Goal: Communication & Community: Answer question/provide support

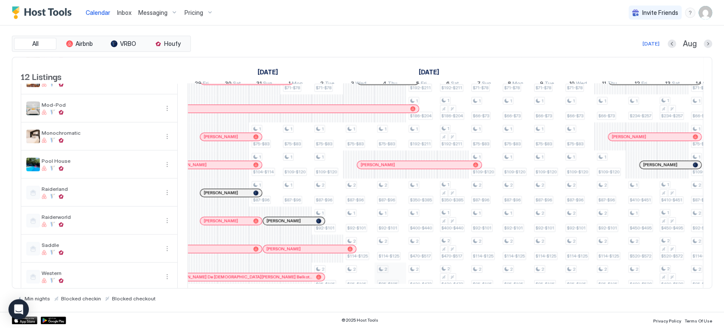
scroll to position [145, 0]
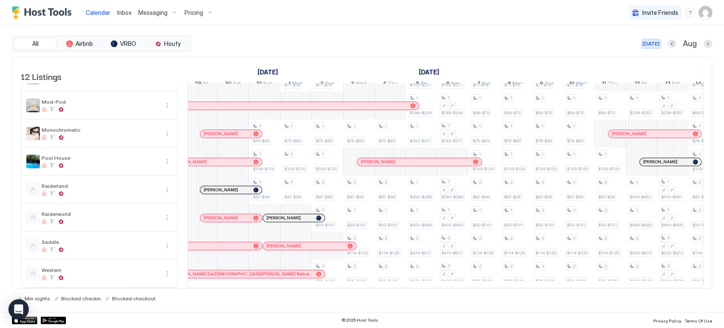
click at [659, 43] on div "[DATE]" at bounding box center [651, 44] width 17 height 8
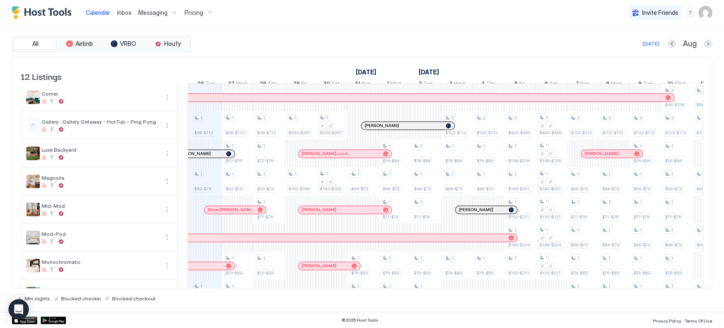
scroll to position [0, 474]
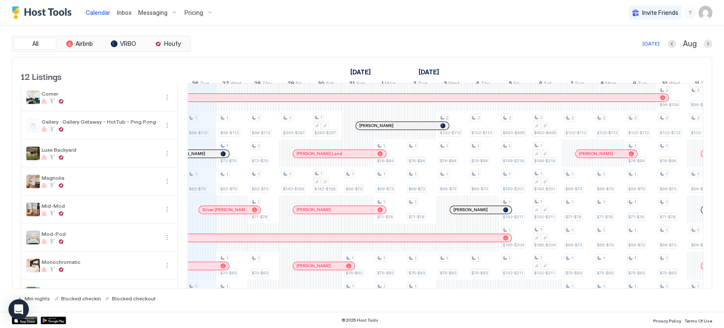
click at [158, 14] on span "Messaging" at bounding box center [152, 13] width 29 height 8
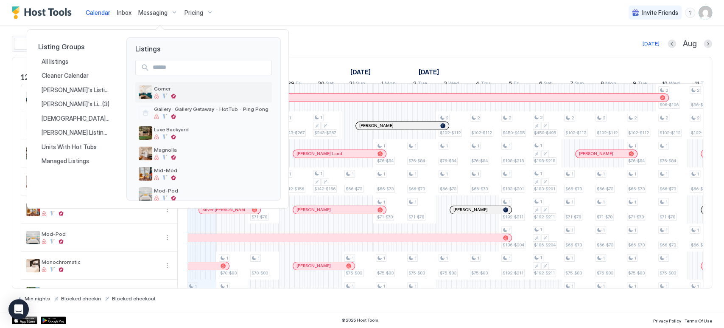
click at [187, 98] on div at bounding box center [211, 95] width 115 height 5
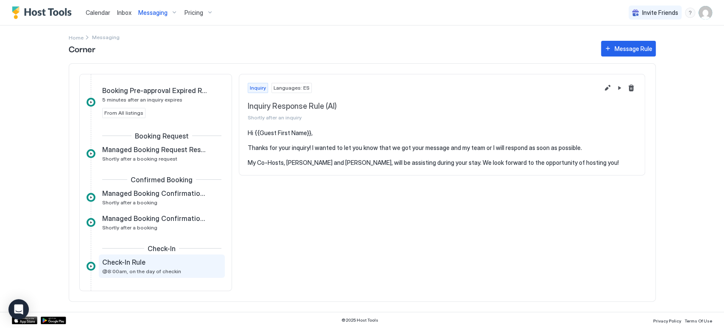
scroll to position [94, 0]
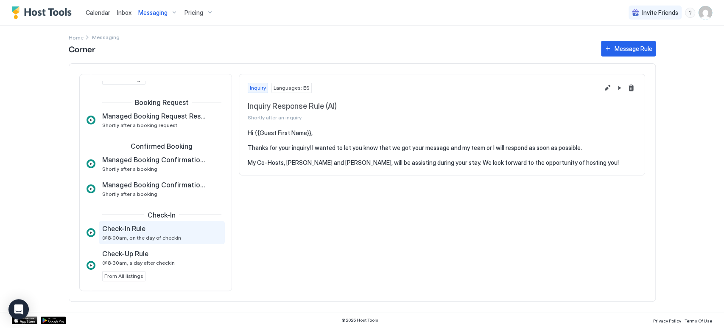
click at [160, 241] on div "Check-In Rule @8:00am, on the day of checkin" at bounding box center [162, 232] width 126 height 23
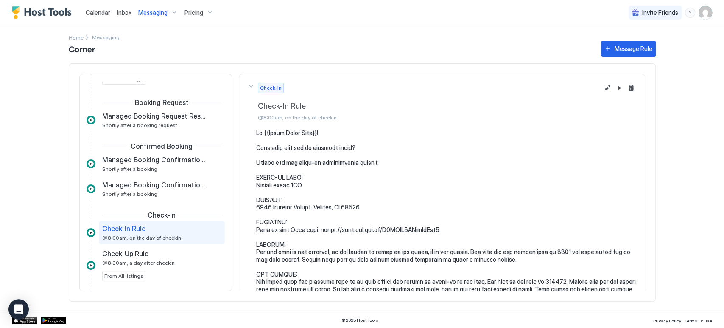
drag, startPoint x: 443, startPoint y: 225, endPoint x: 362, endPoint y: 223, distance: 80.2
click at [359, 223] on pre at bounding box center [446, 262] width 380 height 267
click at [440, 233] on pre at bounding box center [446, 262] width 380 height 267
drag, startPoint x: 441, startPoint y: 228, endPoint x: 253, endPoint y: 230, distance: 188.0
click at [253, 230] on div at bounding box center [442, 262] width 389 height 267
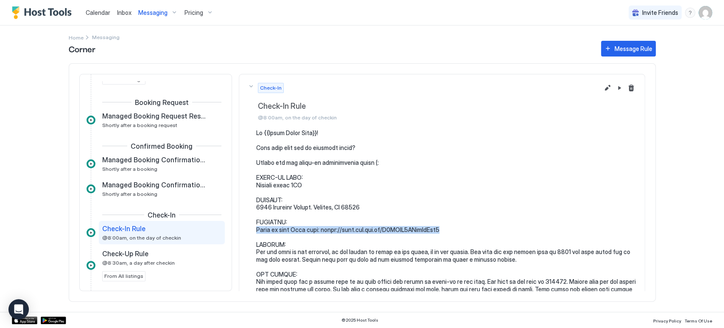
copy pre "Click on this Maps link: [URL][DOMAIN_NAME]"
click at [335, 233] on pre at bounding box center [446, 262] width 380 height 267
drag, startPoint x: 317, startPoint y: 228, endPoint x: 441, endPoint y: 230, distance: 124.3
click at [441, 230] on pre at bounding box center [446, 262] width 380 height 267
copy pre "[URL][DOMAIN_NAME]"
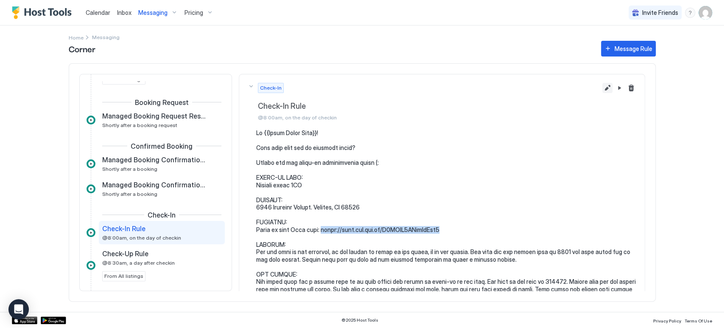
click at [603, 90] on button "Edit message rule" at bounding box center [608, 88] width 10 height 10
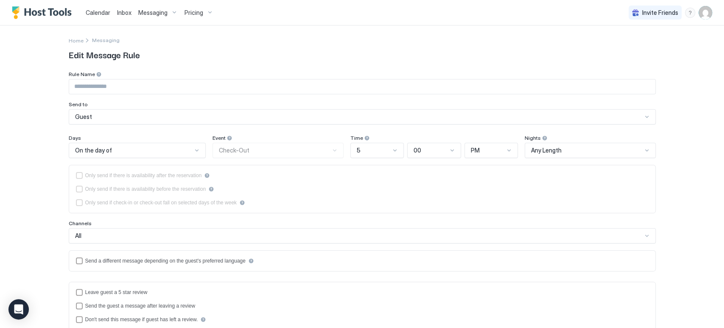
type input "**********"
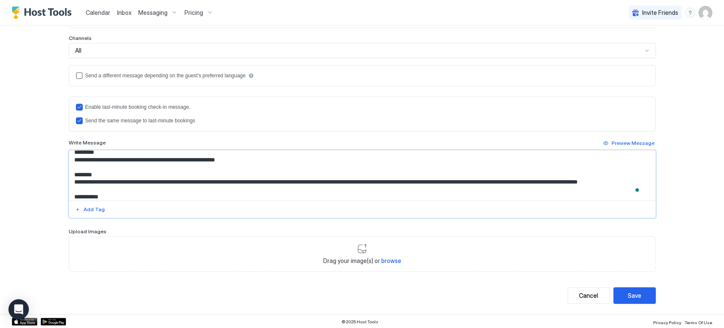
scroll to position [94, 0]
drag, startPoint x: 252, startPoint y: 160, endPoint x: 132, endPoint y: 161, distance: 120.5
click at [132, 161] on textarea "To enrich screen reader interactions, please activate Accessibility in Grammarl…" at bounding box center [362, 175] width 586 height 50
paste textarea "To enrich screen reader interactions, please activate Accessibility in Grammarl…"
type textarea "**********"
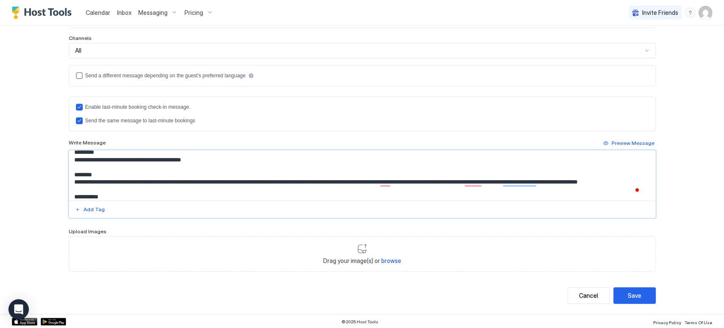
click at [652, 280] on div "**********" at bounding box center [362, 76] width 611 height 473
click at [637, 294] on div "Save" at bounding box center [635, 295] width 14 height 9
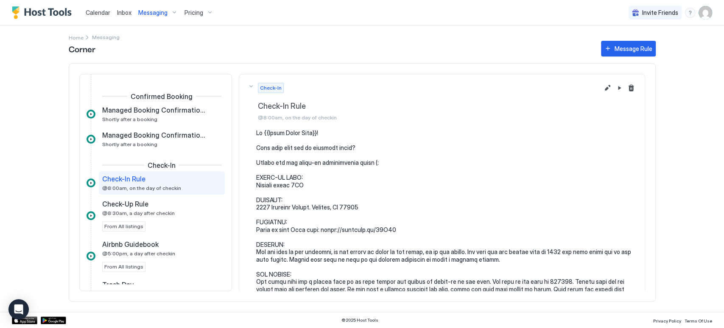
click at [96, 13] on span "Calendar" at bounding box center [98, 12] width 25 height 7
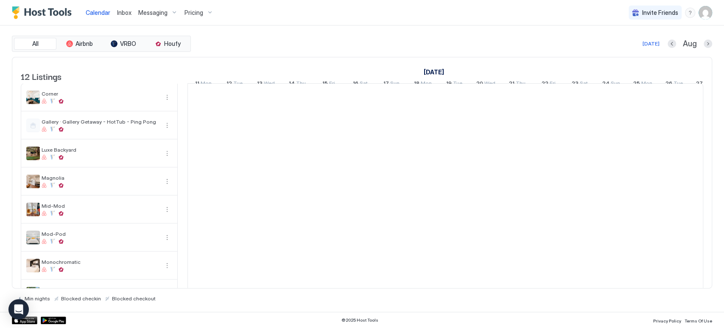
scroll to position [0, 471]
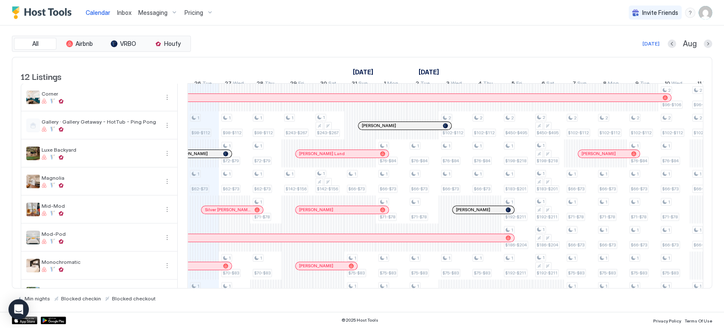
click at [128, 12] on span "Inbox" at bounding box center [124, 12] width 14 height 7
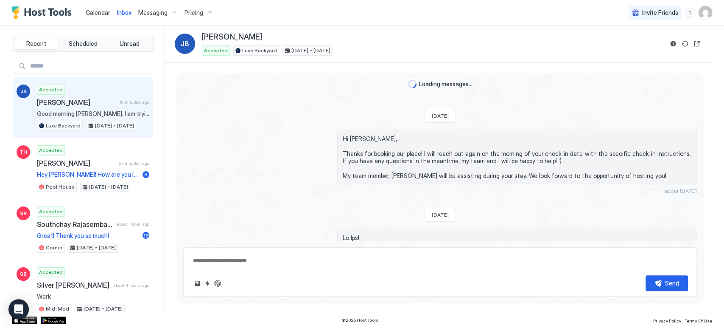
scroll to position [600, 0]
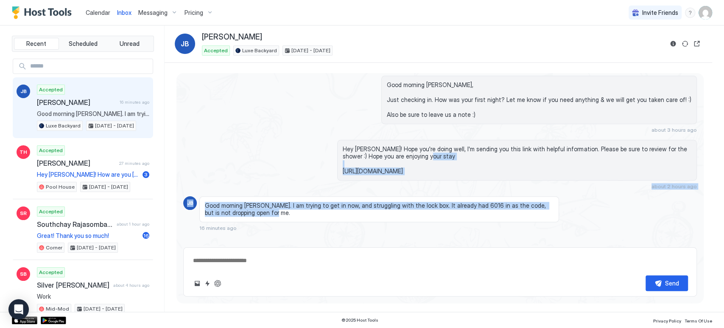
drag, startPoint x: 296, startPoint y: 203, endPoint x: 227, endPoint y: 164, distance: 79.1
click at [227, 164] on div "Hey [PERSON_NAME]! Hope you're doing well, I'm sending you this link with helpf…" at bounding box center [440, 165] width 514 height 50
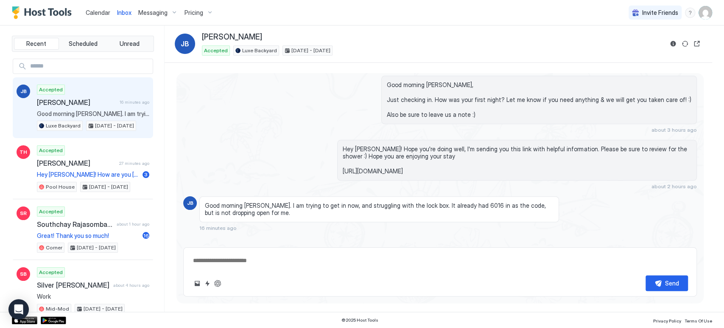
click at [578, 256] on textarea at bounding box center [440, 260] width 496 height 16
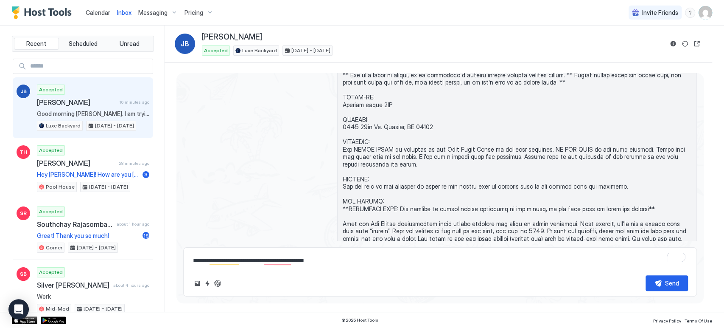
scroll to position [223, 0]
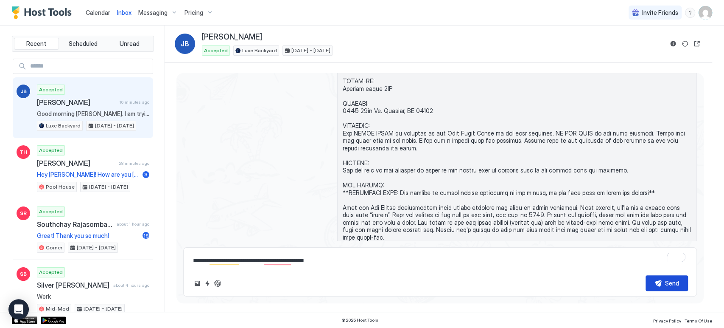
type textarea "**********"
click at [669, 290] on button "Send" at bounding box center [667, 283] width 42 height 16
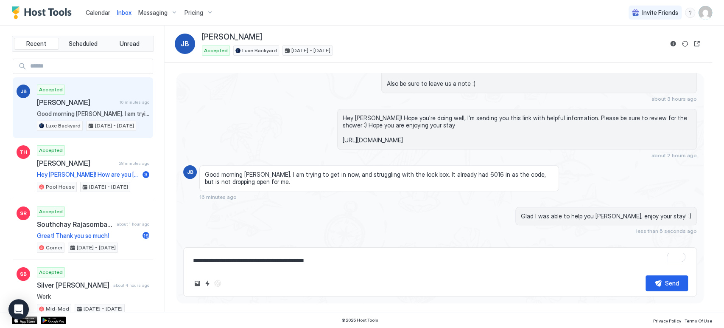
scroll to position [634, 0]
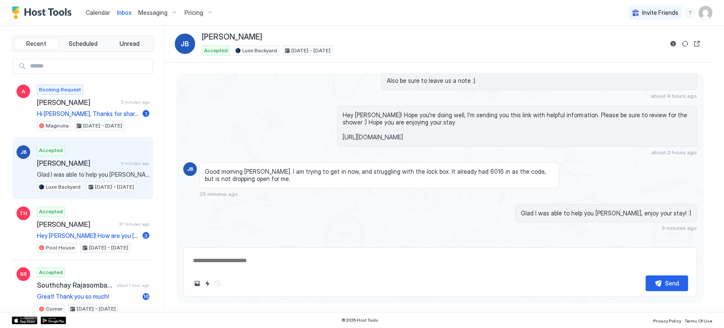
scroll to position [634, 0]
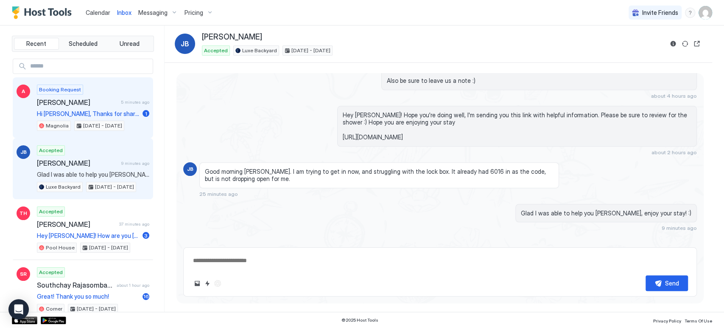
click at [105, 104] on span "Alexander" at bounding box center [77, 102] width 81 height 8
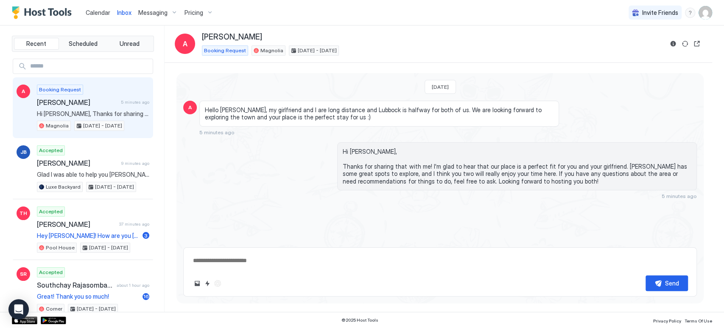
click at [90, 11] on span "Calendar" at bounding box center [98, 12] width 25 height 7
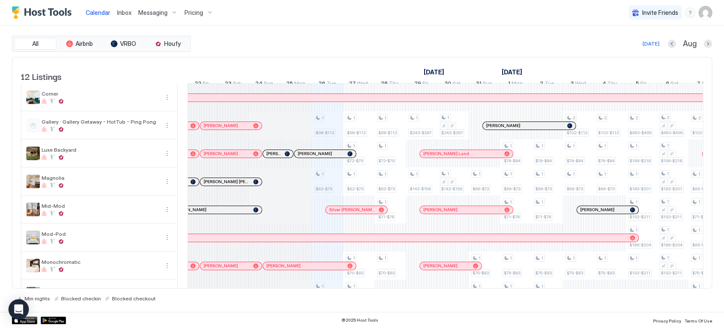
click at [119, 11] on span "Inbox" at bounding box center [124, 12] width 14 height 7
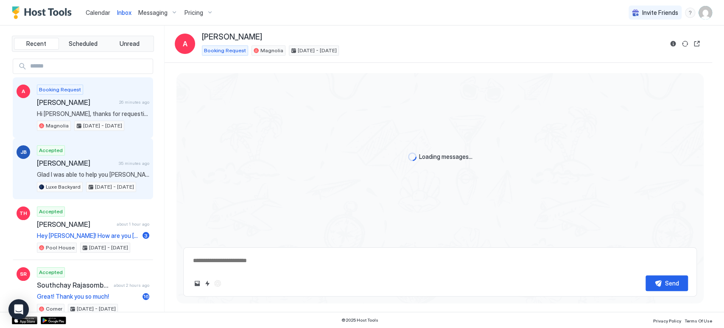
type textarea "*"
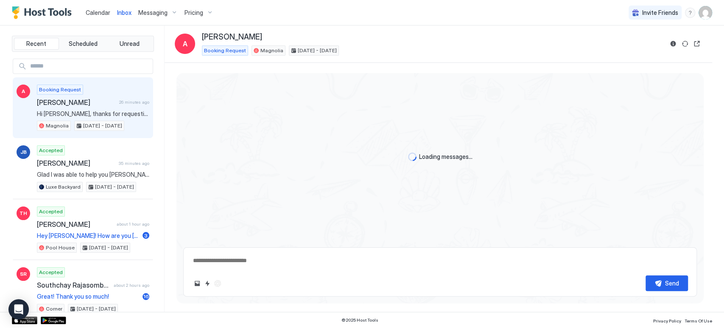
scroll to position [65, 0]
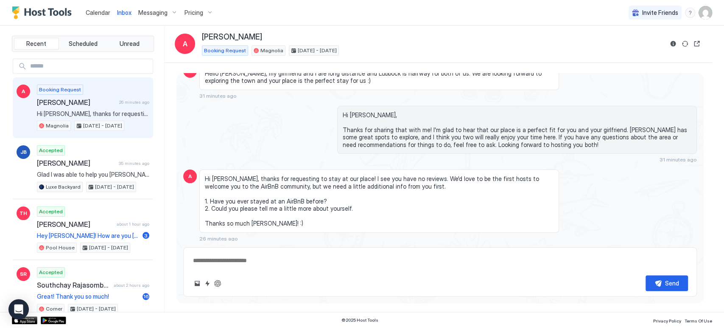
click at [104, 64] on input "Input Field" at bounding box center [90, 66] width 126 height 14
type input "***"
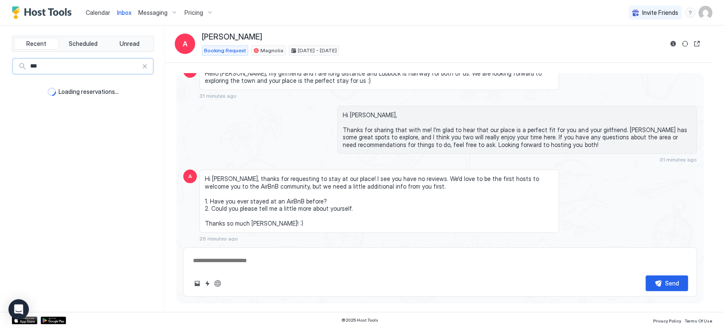
type textarea "*"
type input "****"
type textarea "*"
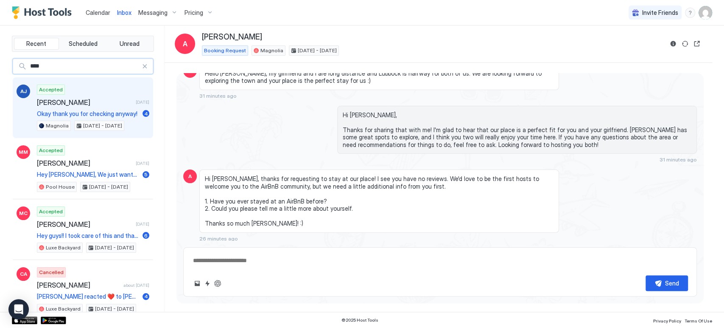
type input "****"
click at [85, 92] on div "Accepted Arianna Jacobson 4 days ago Okay thank you for checking anyway! 4 Magn…" at bounding box center [93, 107] width 112 height 47
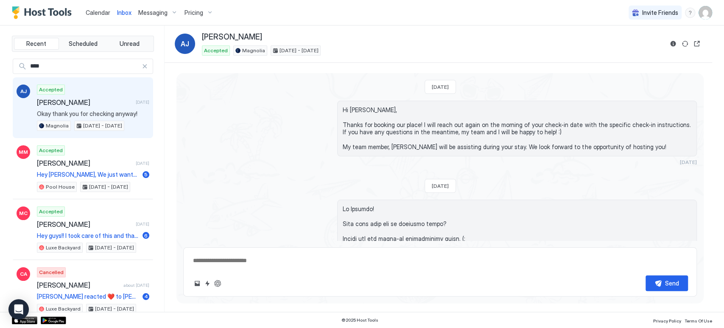
type textarea "*"
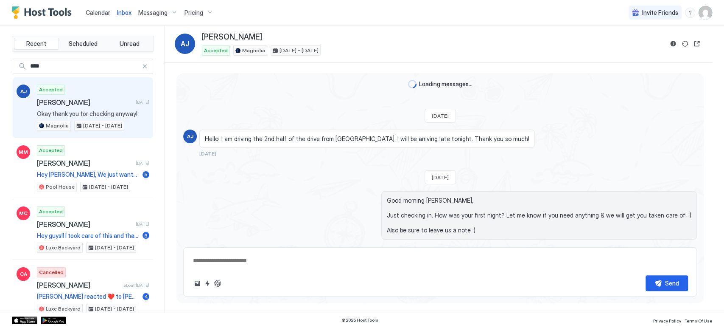
scroll to position [877, 0]
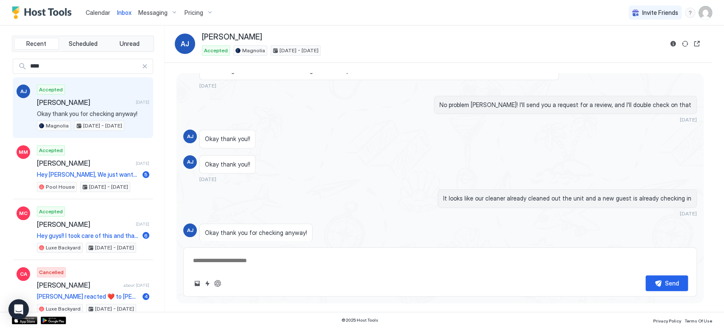
type textarea "*"
click at [94, 9] on span "Calendar" at bounding box center [98, 12] width 25 height 7
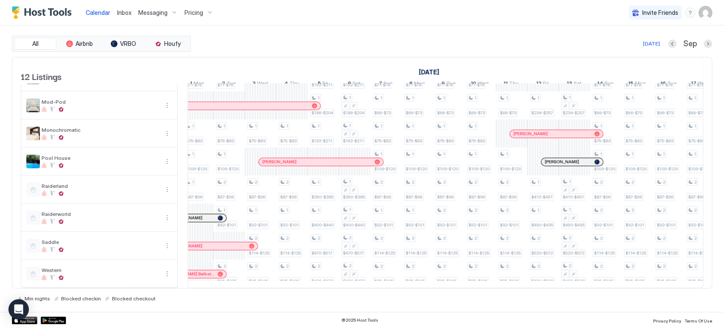
scroll to position [0, 684]
